Goal: Check status

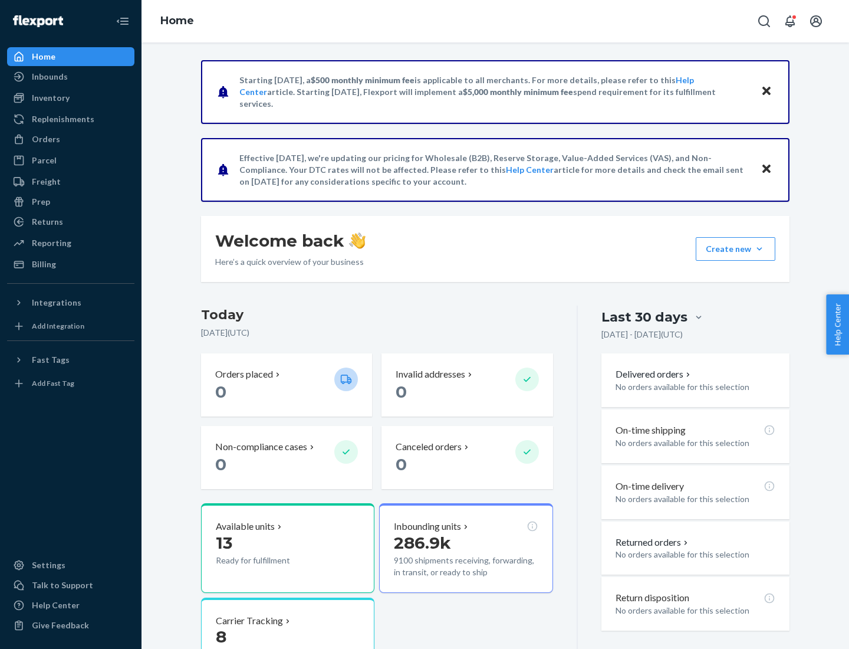
click at [760, 249] on button "Create new Create new inbound Create new order Create new product" at bounding box center [736, 249] width 80 height 24
click at [49, 77] on div "Inbounds" at bounding box center [50, 77] width 36 height 12
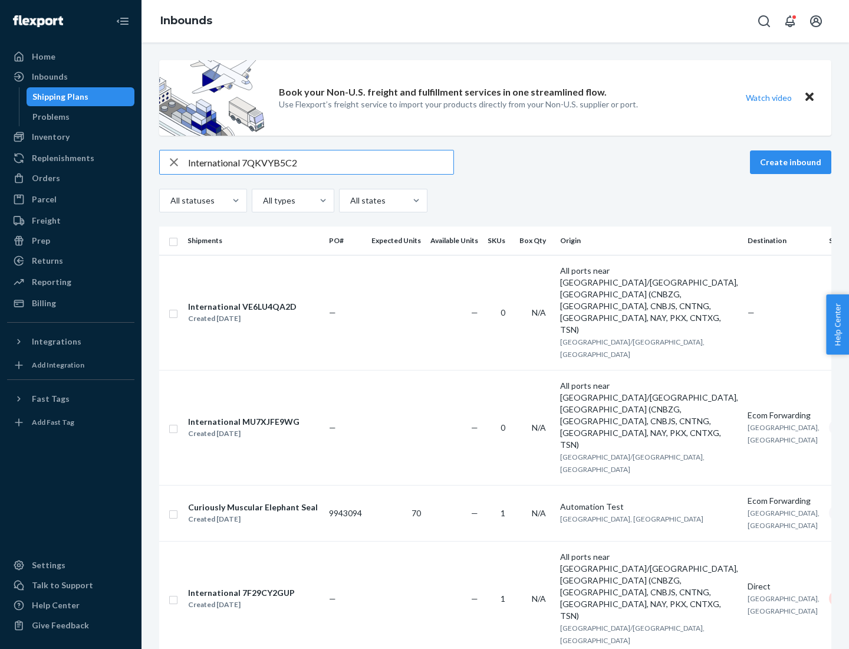
type input "International 7QKVYB5C29"
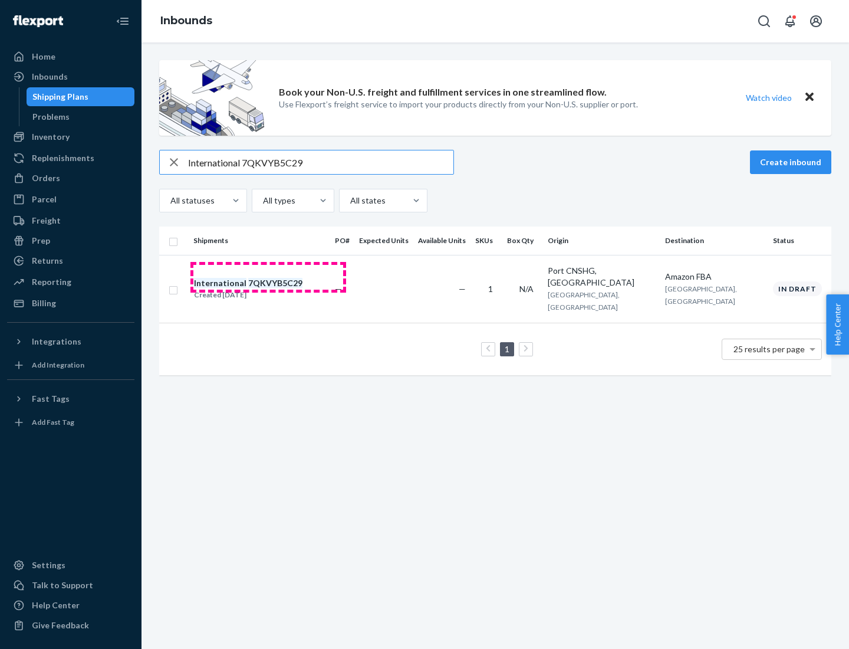
click at [268, 289] on div "Created [DATE]" at bounding box center [248, 295] width 109 height 12
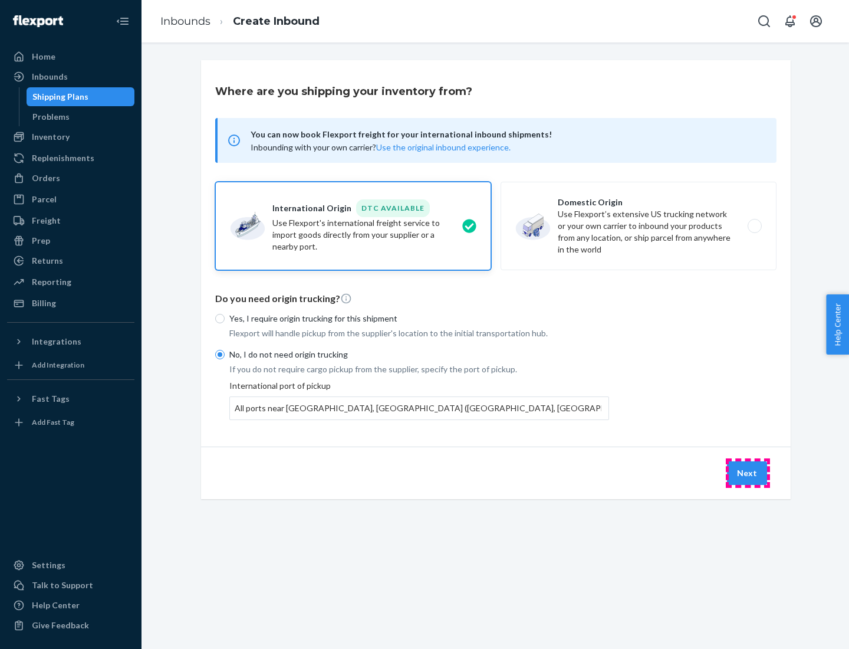
click at [748, 472] on button "Next" at bounding box center [747, 473] width 40 height 24
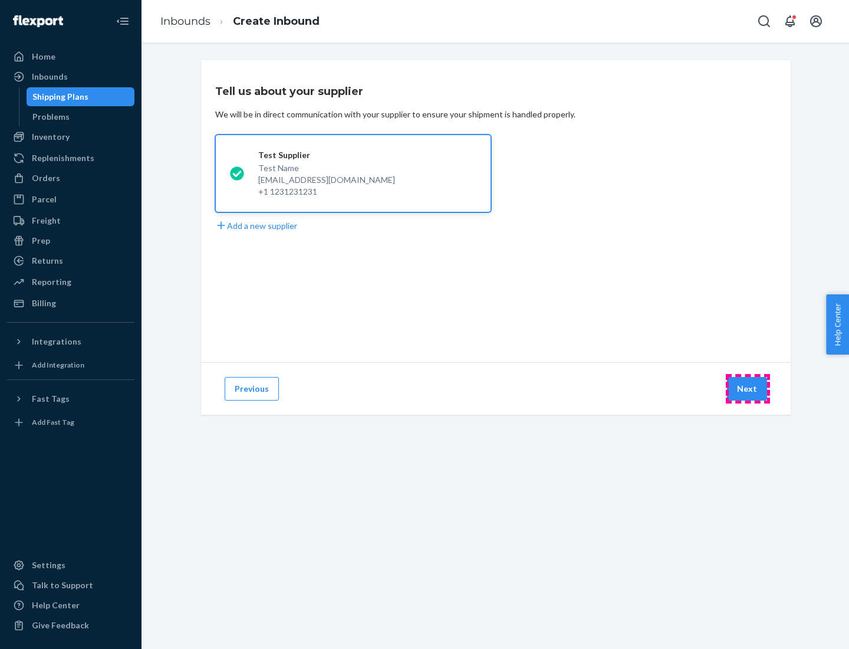
click at [748, 389] on button "Next" at bounding box center [747, 389] width 40 height 24
